Goal: Transaction & Acquisition: Purchase product/service

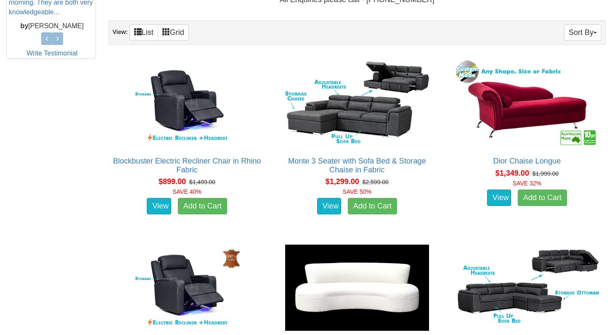
scroll to position [432, 0]
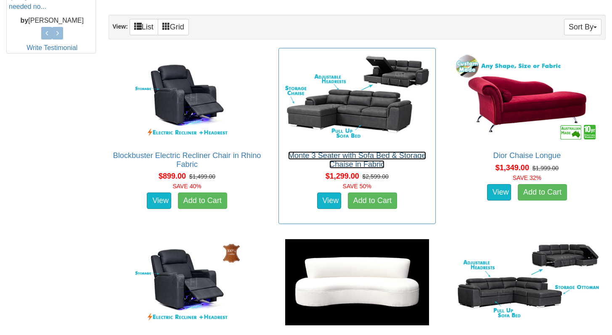
click at [326, 154] on link "Monte 3 Seater with Sofa Bed & Storage Chaise in Fabric" at bounding box center [357, 159] width 138 height 17
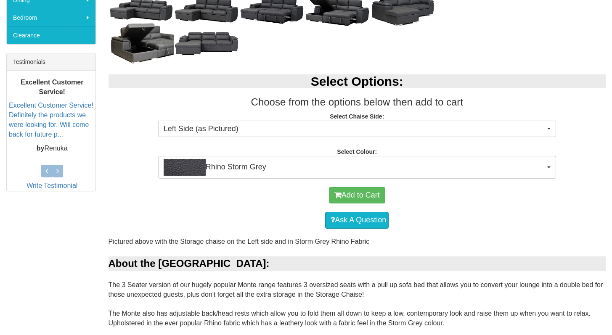
scroll to position [307, 0]
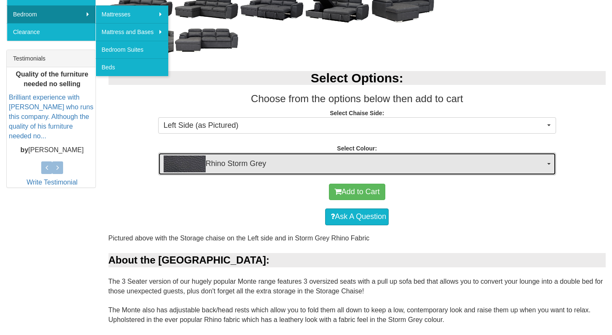
click at [212, 169] on span "Rhino Storm Grey" at bounding box center [354, 164] width 381 height 17
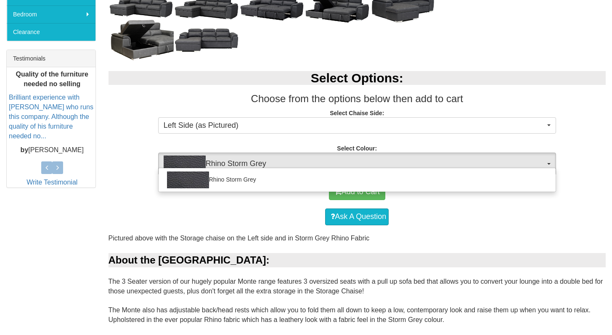
click at [212, 169] on div "Rhino Storm Grey" at bounding box center [357, 180] width 398 height 24
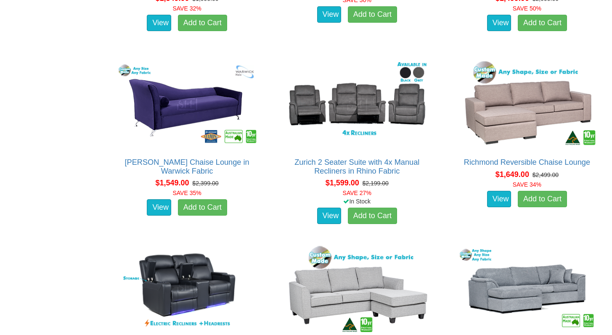
scroll to position [795, 0]
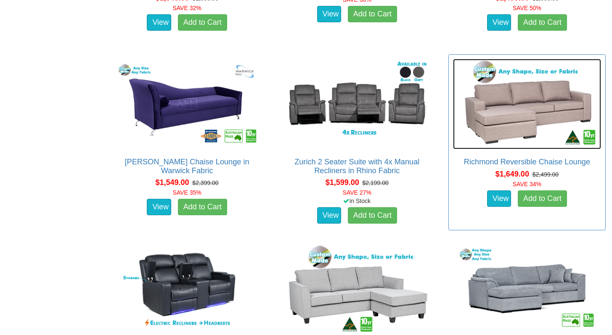
click at [508, 127] on img at bounding box center [527, 104] width 148 height 90
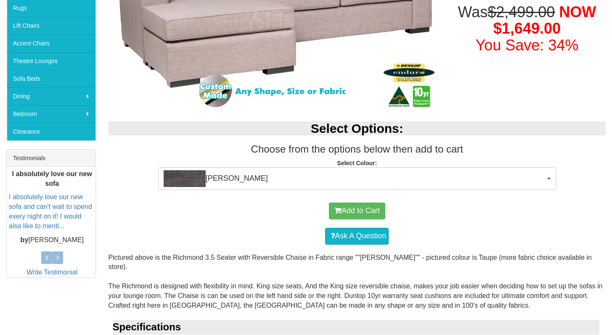
scroll to position [208, 0]
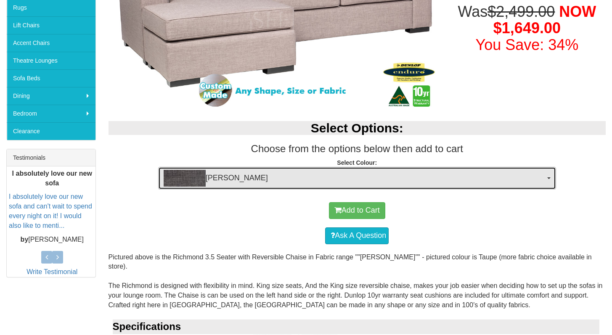
click at [473, 178] on span "Morgan Slate" at bounding box center [354, 178] width 381 height 17
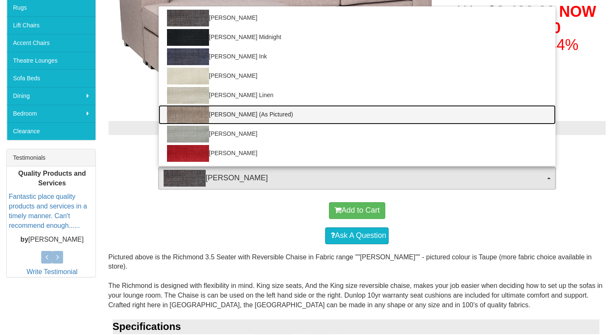
click at [465, 116] on link "Morgan Taupe (As Pictured)" at bounding box center [357, 114] width 397 height 19
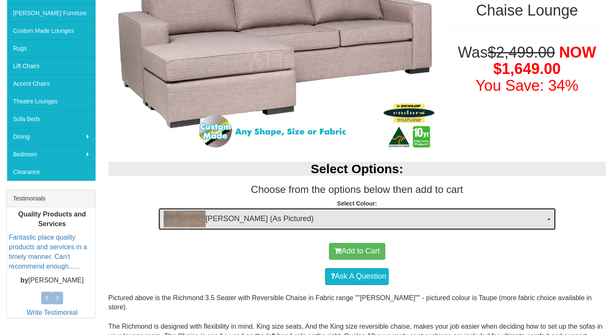
scroll to position [207, 0]
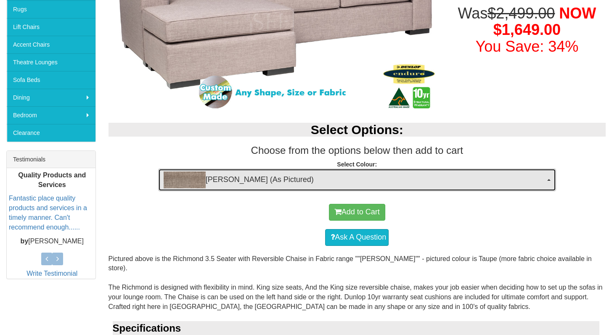
click at [446, 175] on span "Morgan Taupe (As Pictured)" at bounding box center [354, 180] width 381 height 17
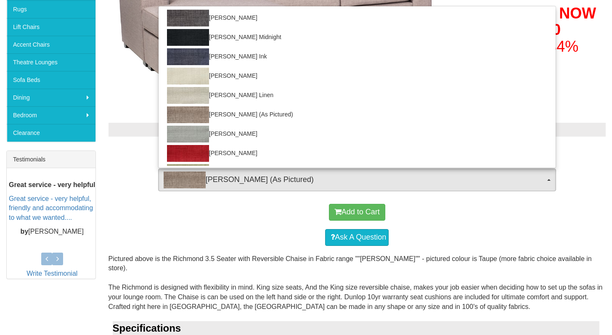
click at [238, 222] on div "Add to Cart" at bounding box center [357, 212] width 489 height 25
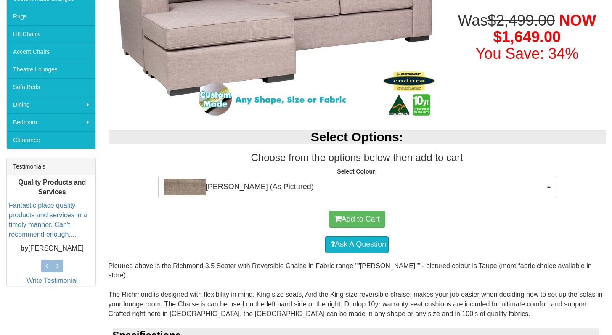
scroll to position [176, 0]
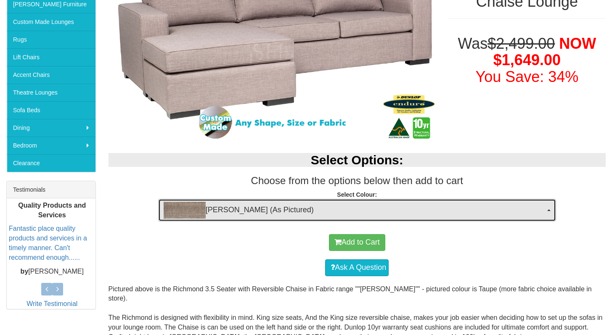
click at [289, 201] on button "Morgan Taupe (As Pictured)" at bounding box center [357, 210] width 398 height 23
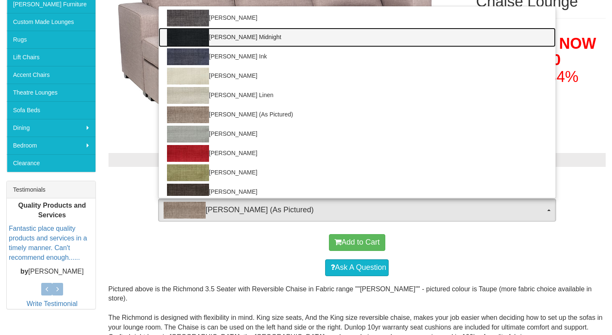
click at [247, 37] on link "Morgan Midnight" at bounding box center [357, 37] width 397 height 19
select select "384"
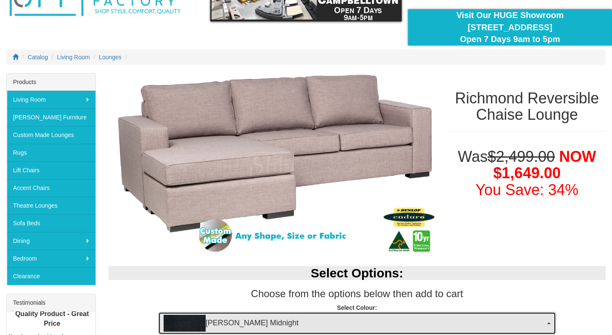
scroll to position [0, 0]
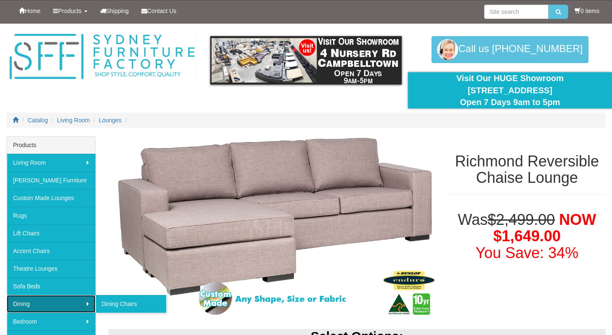
click at [61, 307] on link "Dining" at bounding box center [51, 304] width 89 height 18
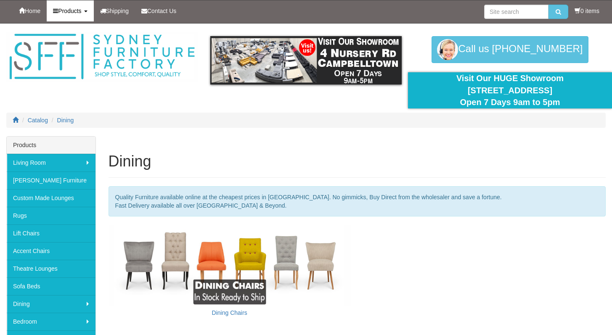
click at [68, 11] on span "Products" at bounding box center [69, 11] width 23 height 7
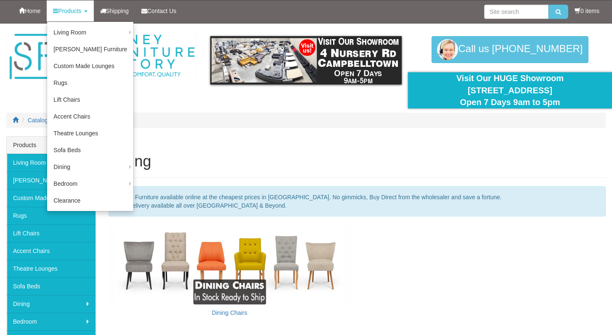
click at [357, 275] on div "Dining Chairs" at bounding box center [357, 272] width 510 height 95
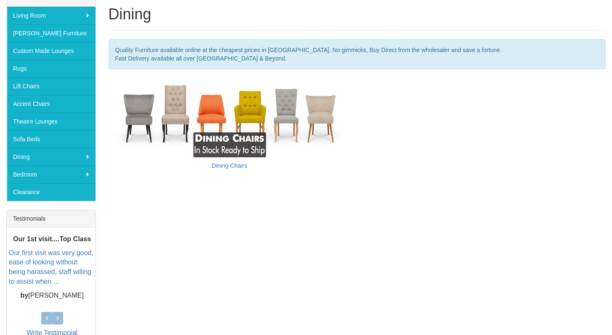
scroll to position [81, 0]
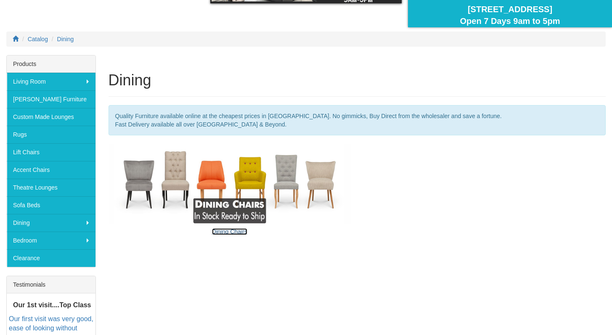
click at [242, 233] on link "Dining Chairs" at bounding box center [229, 231] width 35 height 7
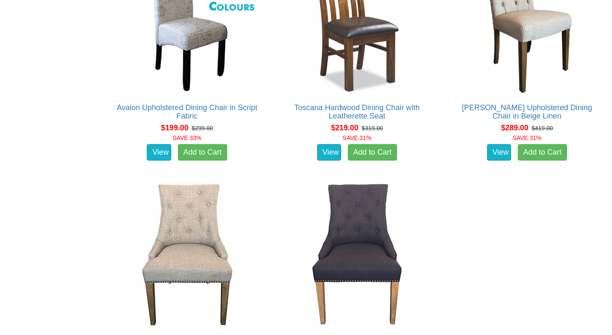
scroll to position [962, 0]
